Goal: Task Accomplishment & Management: Use online tool/utility

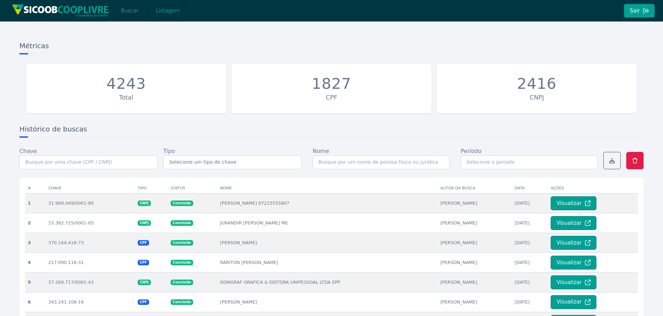
click at [126, 13] on button "Buscar" at bounding box center [129, 11] width 29 height 14
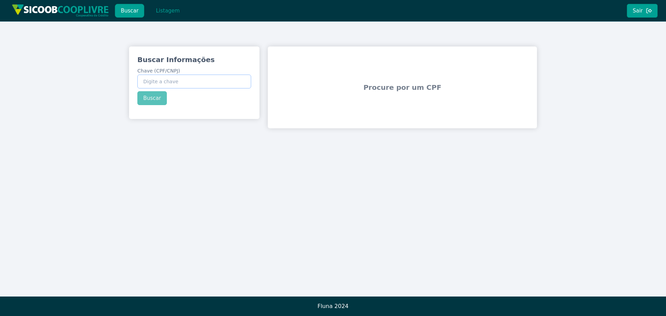
click at [167, 80] on input "Chave (CPF/CNPJ)" at bounding box center [194, 82] width 114 height 14
paste input "795.669.288-15"
type input "795.669.288-15"
click at [150, 101] on button "Buscar" at bounding box center [151, 98] width 29 height 14
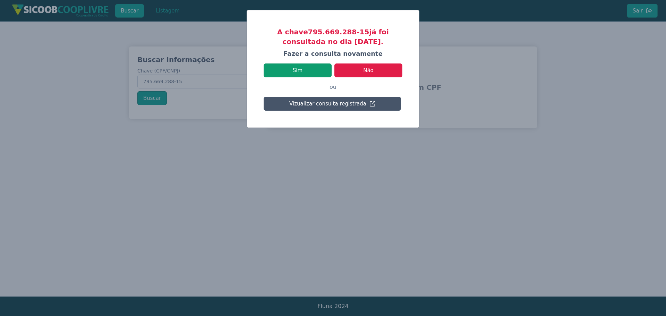
click at [304, 70] on button "Sim" at bounding box center [298, 70] width 68 height 14
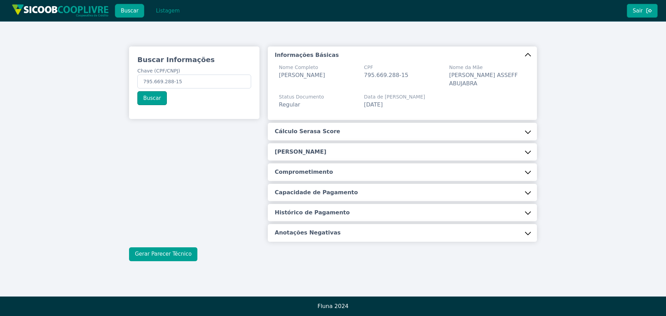
click at [165, 252] on button "Gerar Parecer Técnico" at bounding box center [163, 254] width 68 height 14
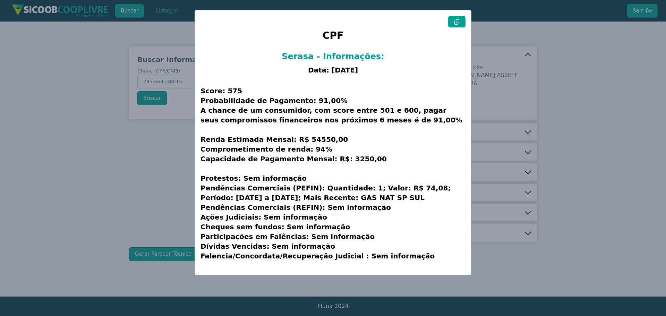
click at [456, 24] on icon at bounding box center [457, 22] width 6 height 6
